Goal: Task Accomplishment & Management: Manage account settings

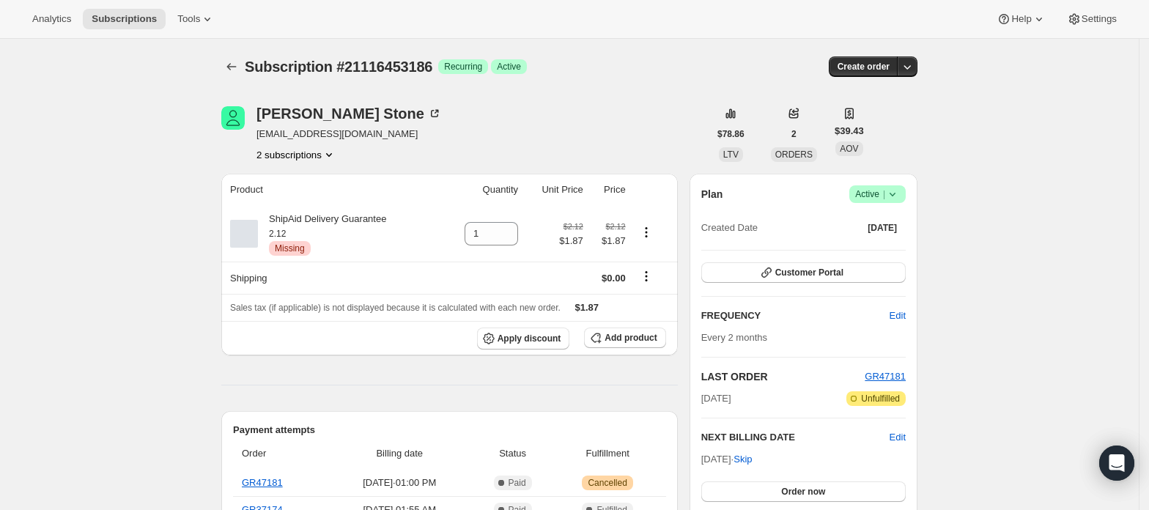
click at [300, 156] on button "2 subscriptions" at bounding box center [296, 154] width 80 height 15
click at [305, 197] on button "21116485954" at bounding box center [301, 206] width 111 height 23
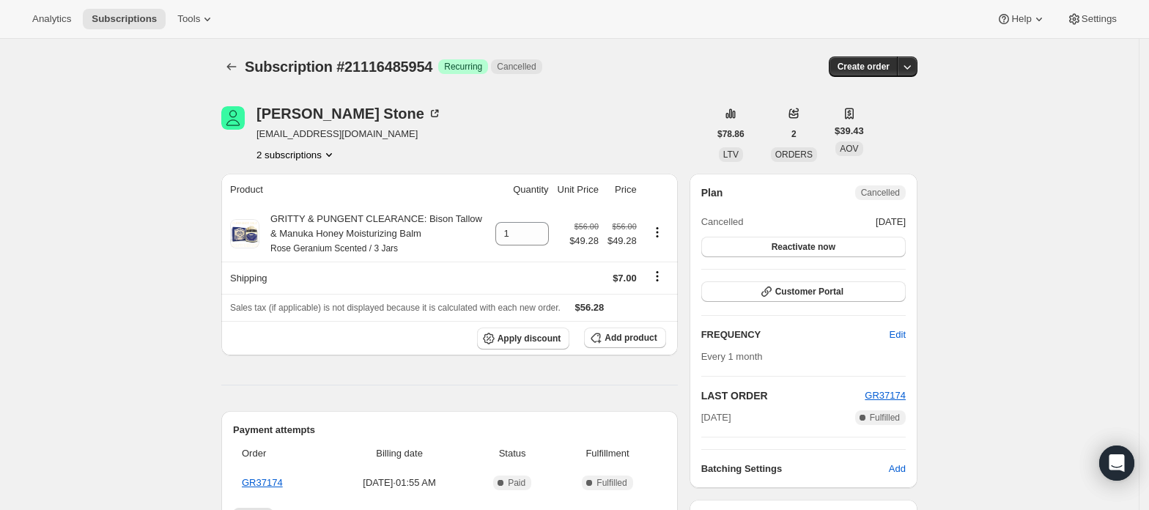
click at [318, 156] on button "2 subscriptions" at bounding box center [296, 154] width 80 height 15
click at [319, 173] on button "21116453186" at bounding box center [301, 181] width 111 height 23
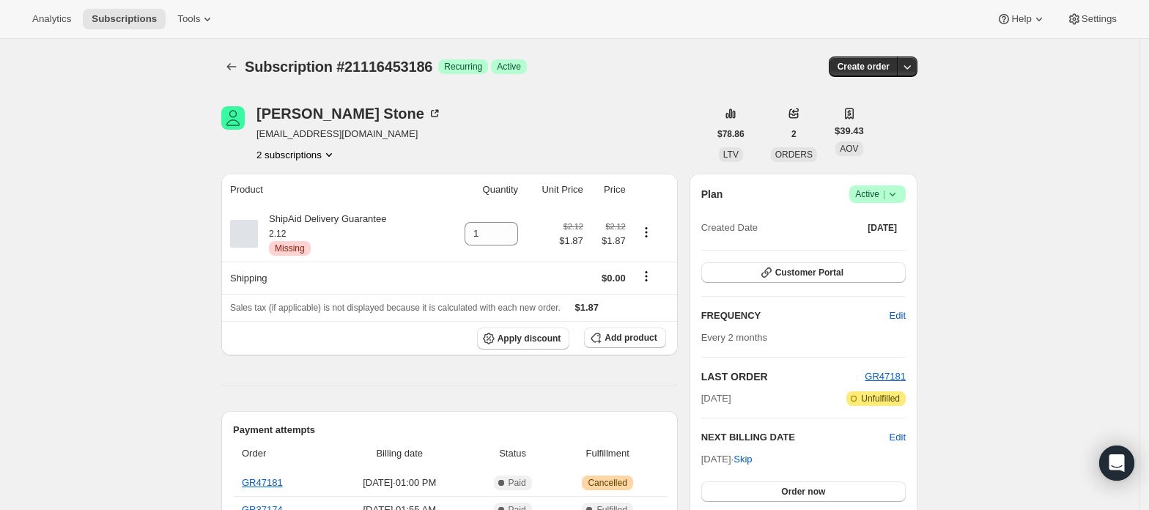
click at [882, 192] on span "Active |" at bounding box center [877, 194] width 45 height 15
click at [859, 249] on span "Cancel subscription" at bounding box center [883, 247] width 83 height 11
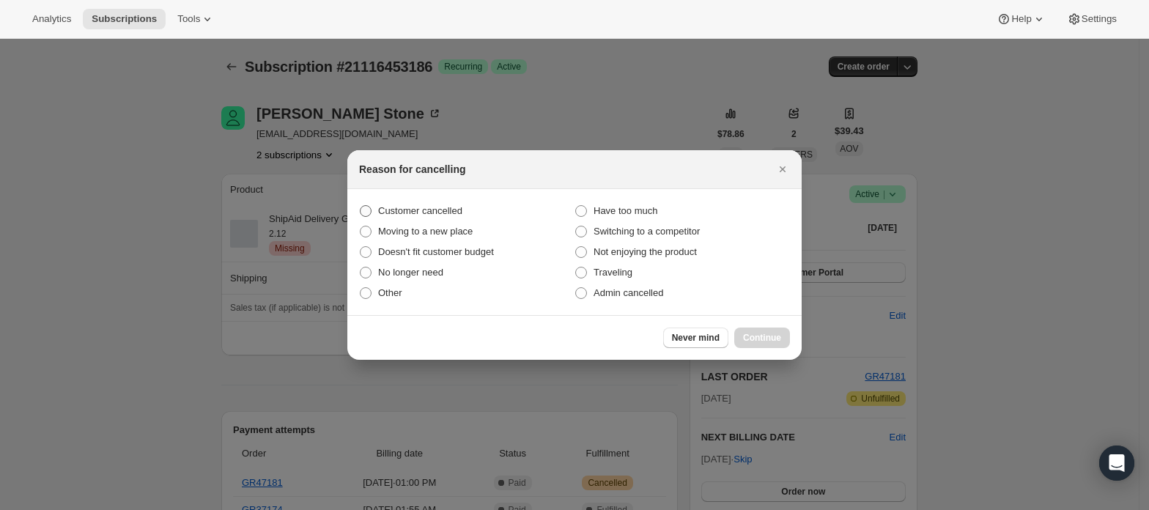
click at [454, 201] on label "Customer cancelled" at bounding box center [466, 211] width 215 height 21
click at [360, 205] on input "Customer cancelled" at bounding box center [360, 205] width 1 height 1
radio input "true"
click at [753, 340] on span "Continue" at bounding box center [762, 338] width 38 height 12
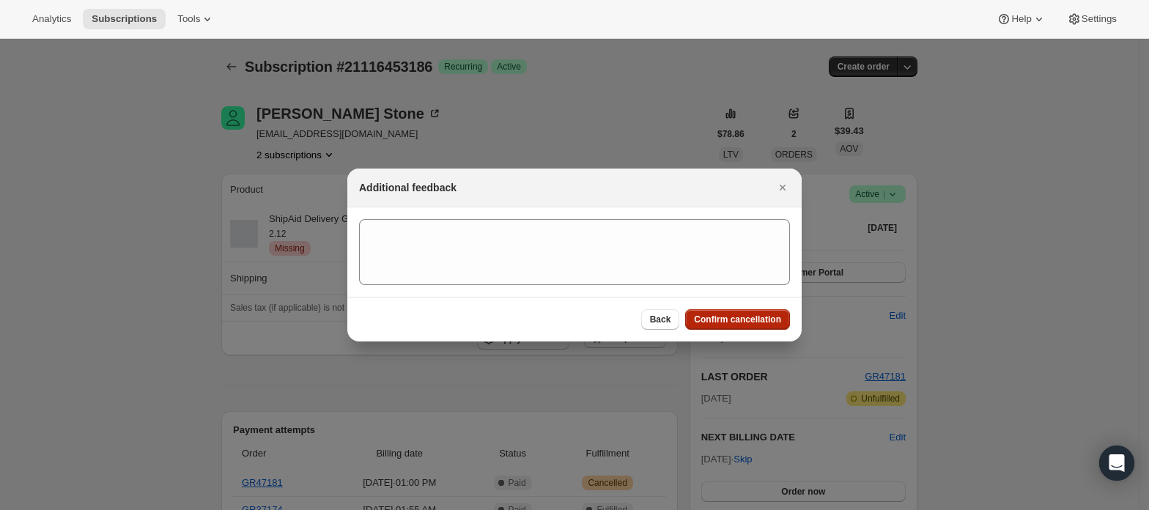
click at [769, 324] on span "Confirm cancellation" at bounding box center [737, 320] width 87 height 12
